Goal: Information Seeking & Learning: Learn about a topic

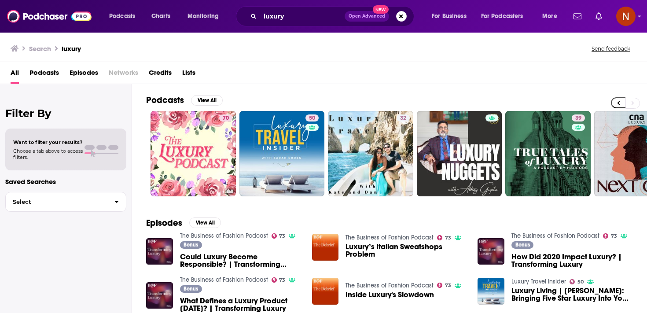
scroll to position [0, 307]
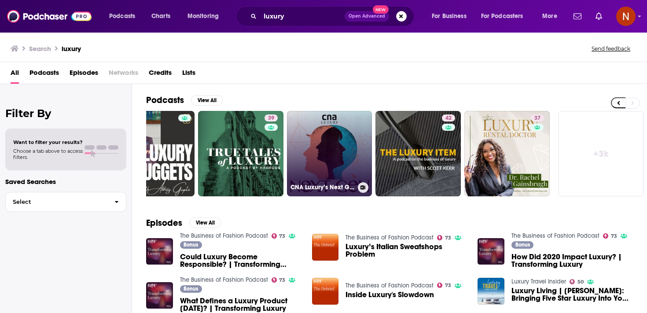
click at [333, 153] on link "CNA Luxury’s Next Gen Interviews" at bounding box center [329, 153] width 85 height 85
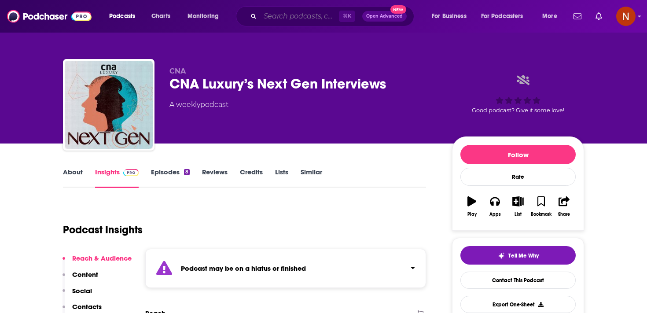
click at [281, 17] on input "Search podcasts, credits, & more..." at bounding box center [299, 16] width 79 height 14
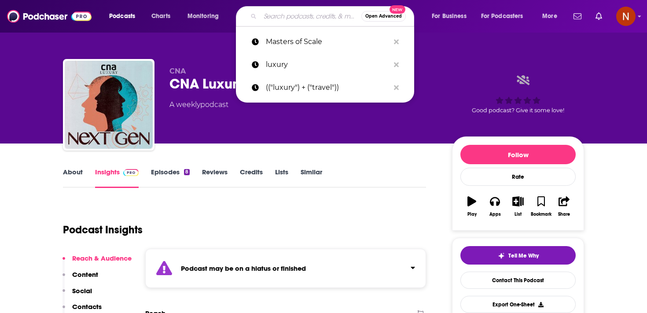
paste input "The Alternative Investor"
type input "The Alternative Investor"
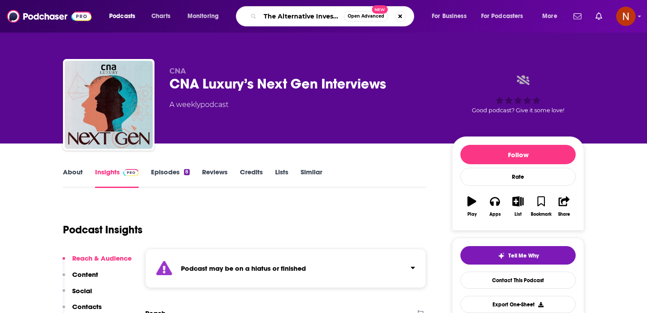
scroll to position [0, 2]
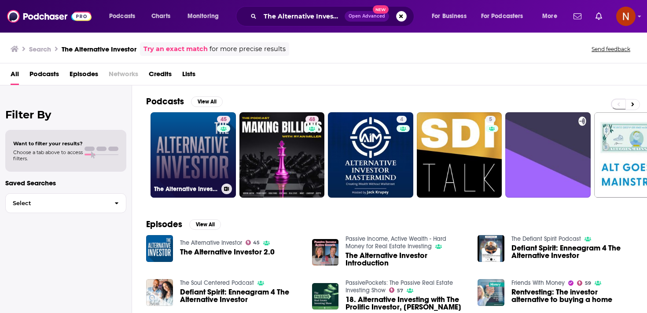
click at [210, 158] on link "45 The Alternative Investor" at bounding box center [192, 154] width 85 height 85
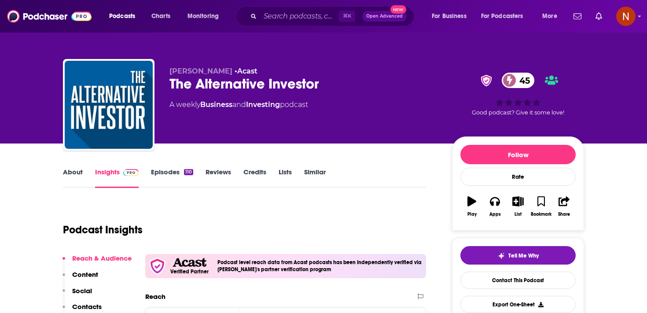
click at [260, 225] on div "Podcast Insights" at bounding box center [241, 224] width 356 height 45
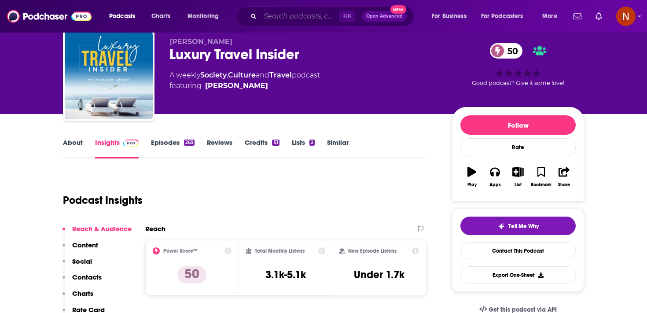
scroll to position [29, 0]
click at [309, 17] on input "Search podcasts, credits, & more..." at bounding box center [299, 16] width 79 height 14
click at [190, 109] on div "[PERSON_NAME] Luxury Travel Insider 50 A weekly Society , Culture and Travel po…" at bounding box center [376, 76] width 414 height 79
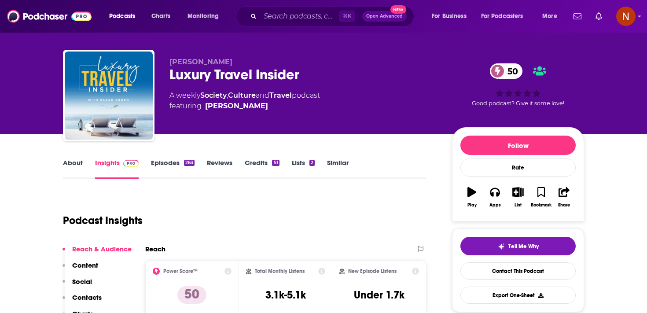
scroll to position [0, 0]
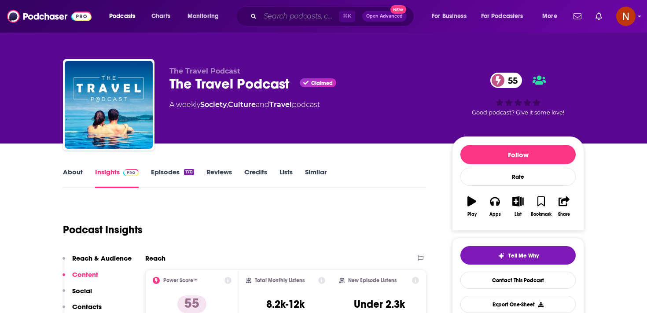
click at [280, 15] on input "Search podcasts, credits, & more..." at bounding box center [299, 16] width 79 height 14
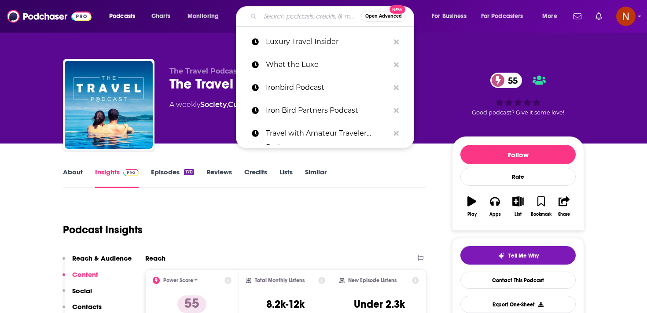
paste input "The Wealth Enterprise Briefing"
type input "The Wealth Enterprise Briefing"
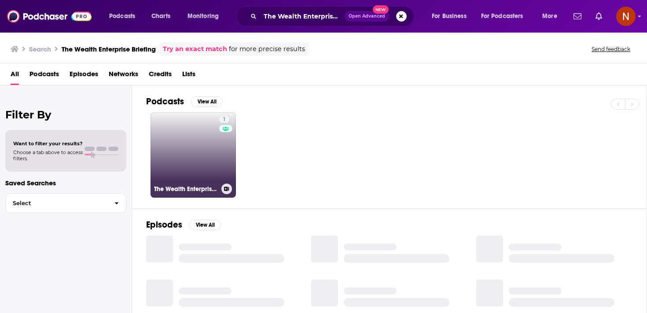
click at [198, 153] on link "1 The Wealth Enterprise Briefing" at bounding box center [192, 154] width 85 height 85
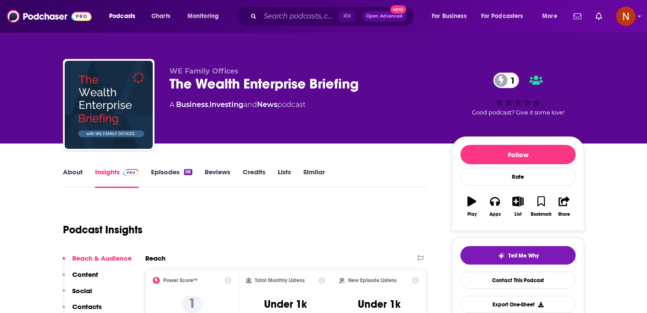
click at [162, 174] on link "Episodes 68" at bounding box center [171, 178] width 41 height 20
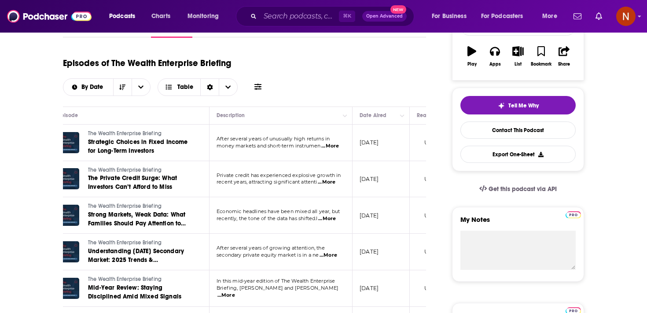
scroll to position [77, 0]
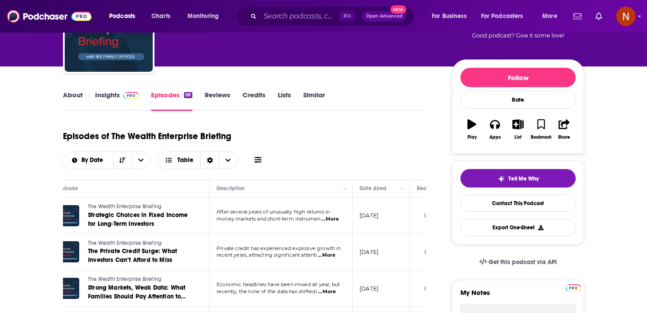
click at [113, 103] on link "Insights" at bounding box center [117, 101] width 44 height 20
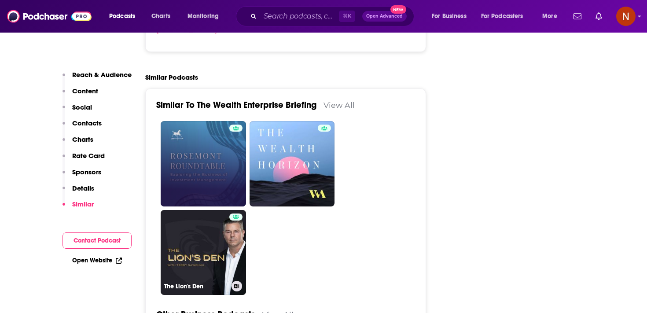
scroll to position [1261, 0]
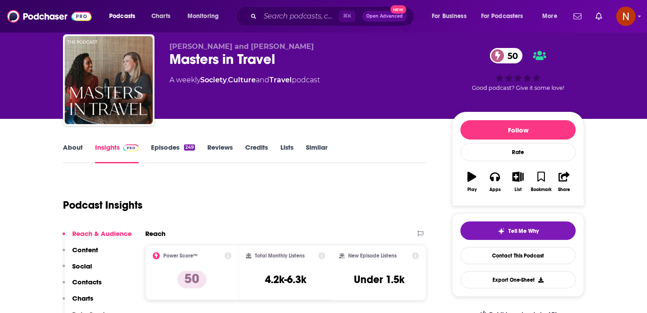
scroll to position [25, 0]
